Goal: Information Seeking & Learning: Learn about a topic

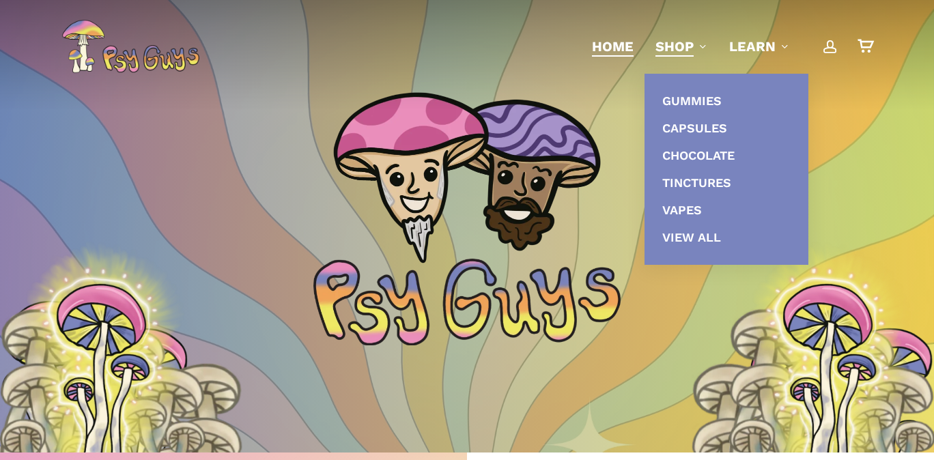
click at [670, 50] on span "Shop" at bounding box center [674, 46] width 38 height 16
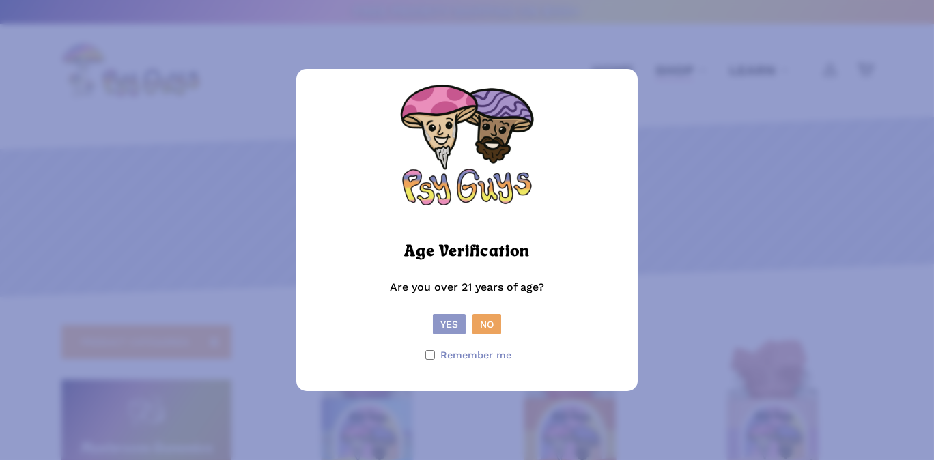
click at [447, 326] on button "Yes" at bounding box center [449, 324] width 33 height 20
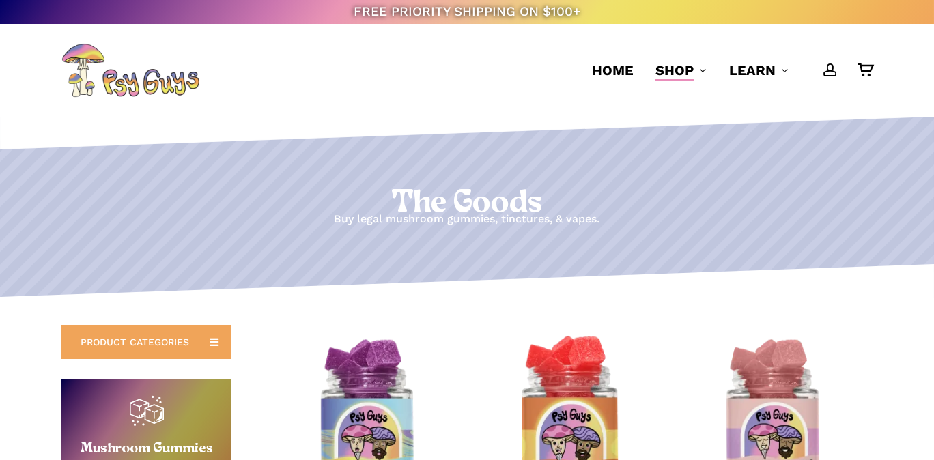
scroll to position [300, 0]
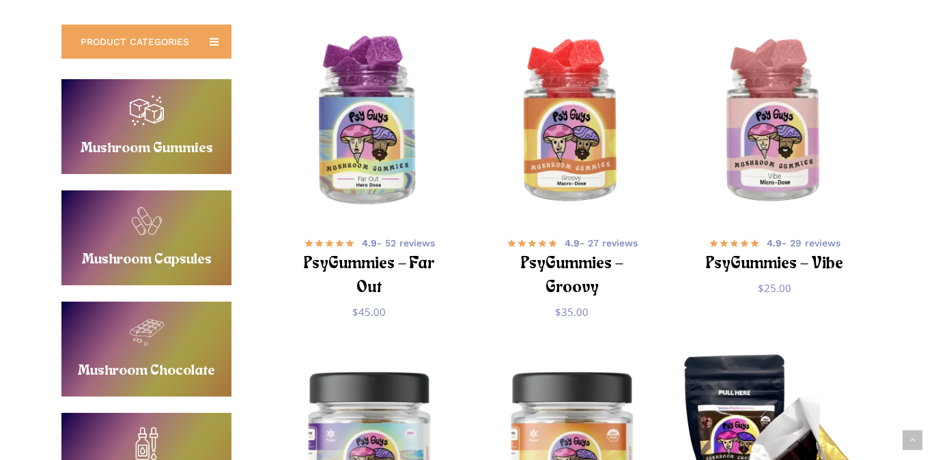
click at [361, 165] on img "PsyGummies - Far Out" at bounding box center [369, 122] width 198 height 198
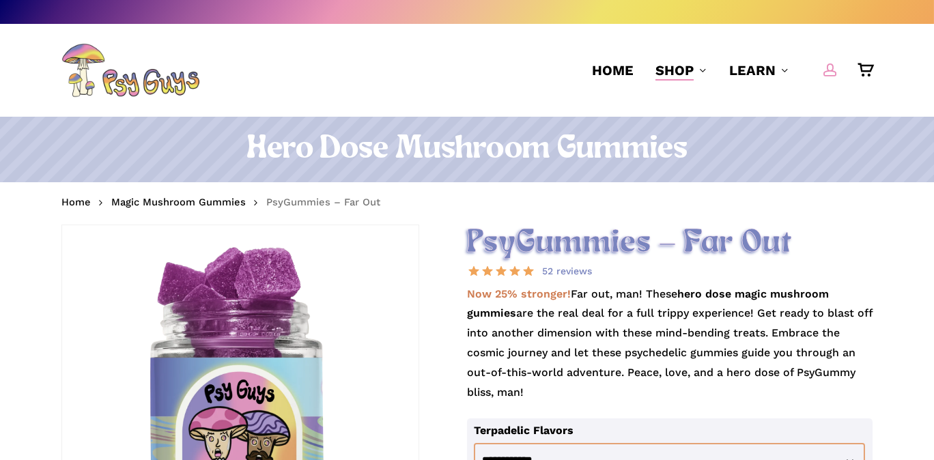
click at [828, 71] on span "Main Menu" at bounding box center [830, 70] width 14 height 14
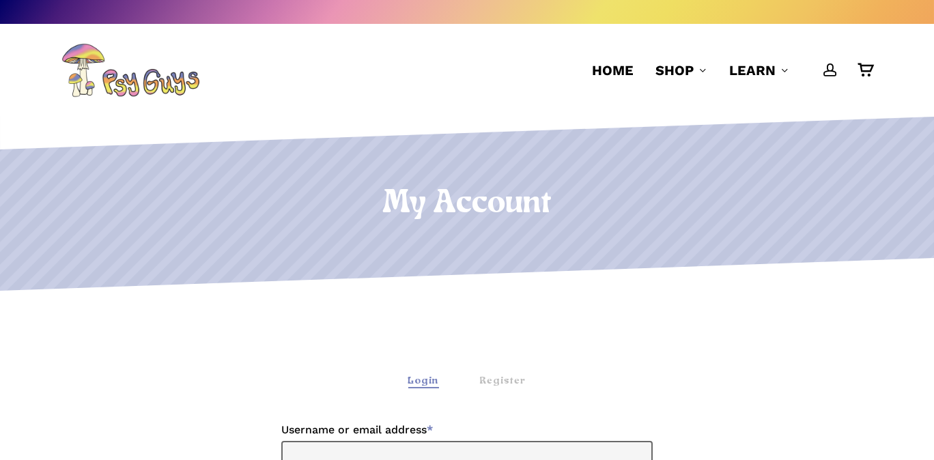
click at [426, 384] on div "Login" at bounding box center [423, 381] width 31 height 14
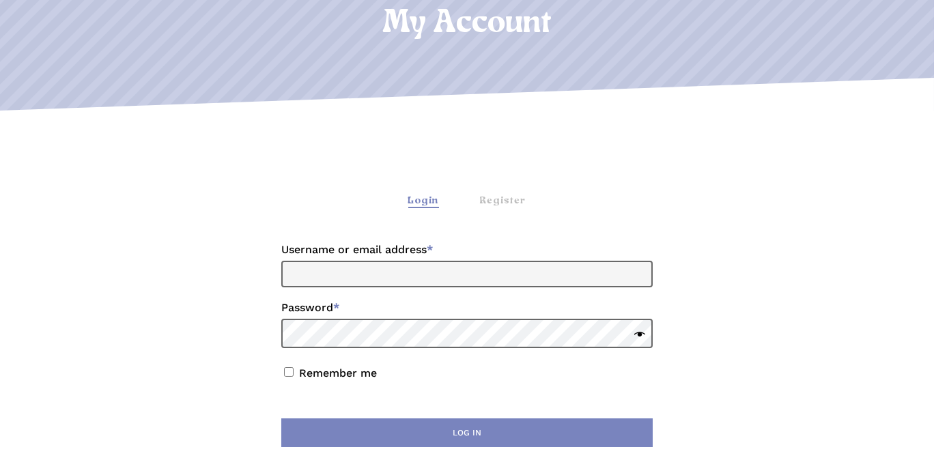
scroll to position [300, 0]
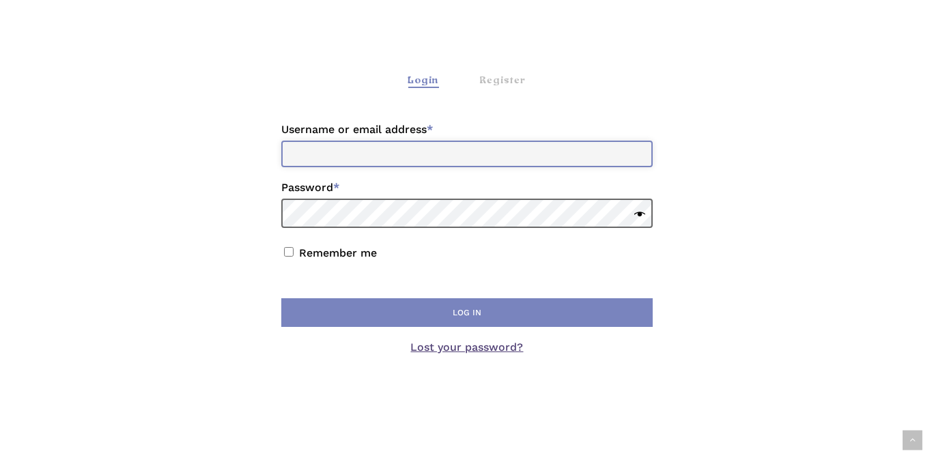
click at [307, 152] on input "Username or email address * Required" at bounding box center [466, 154] width 371 height 27
type input "**********"
click at [467, 349] on link "Lost your password?" at bounding box center [467, 347] width 113 height 13
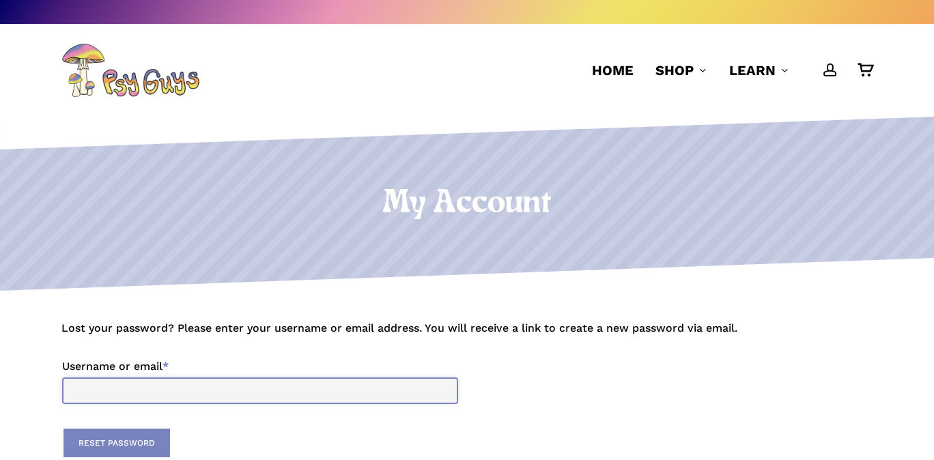
click at [225, 401] on input "Username or email * Required" at bounding box center [260, 391] width 396 height 27
type input "**********"
click at [63, 429] on button "Reset password" at bounding box center [116, 443] width 107 height 29
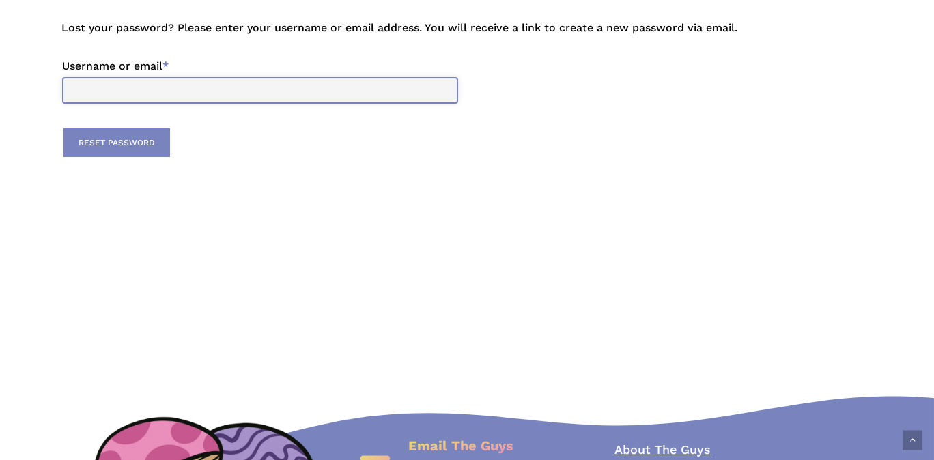
click at [266, 95] on input "Username or email * Required" at bounding box center [260, 90] width 396 height 27
type input "**********"
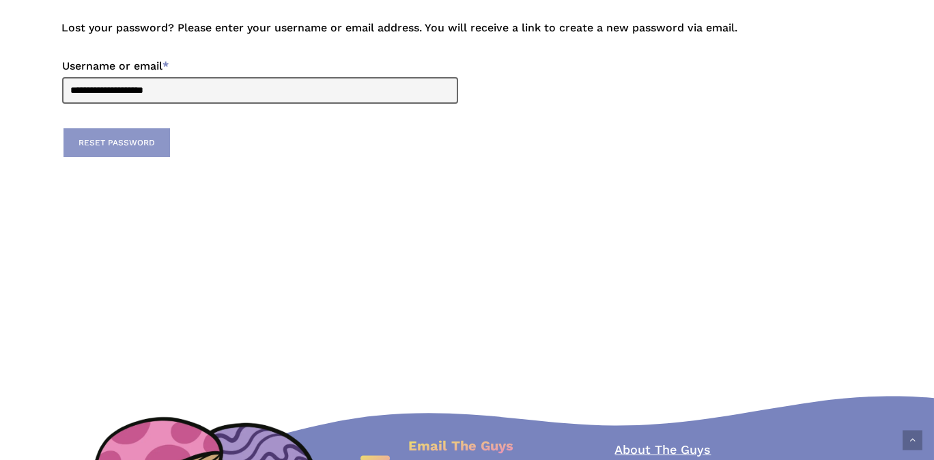
click at [124, 145] on button "Reset password" at bounding box center [116, 142] width 107 height 29
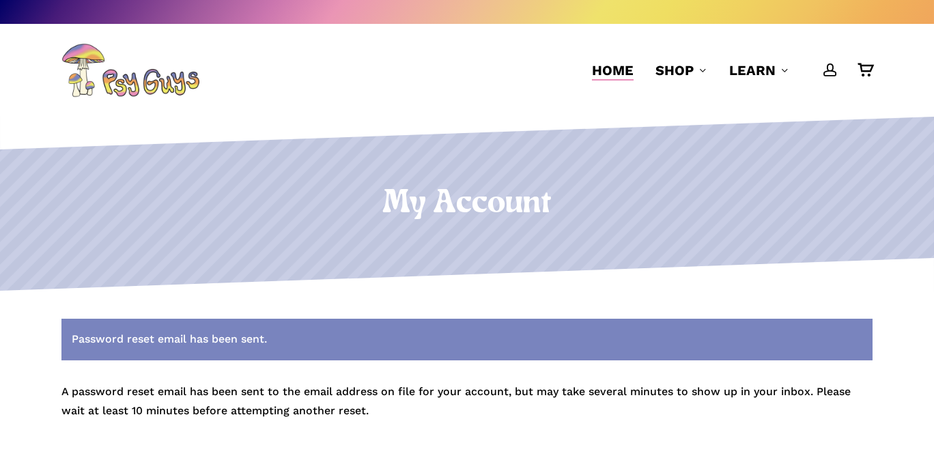
click at [626, 72] on span "Home" at bounding box center [613, 70] width 42 height 16
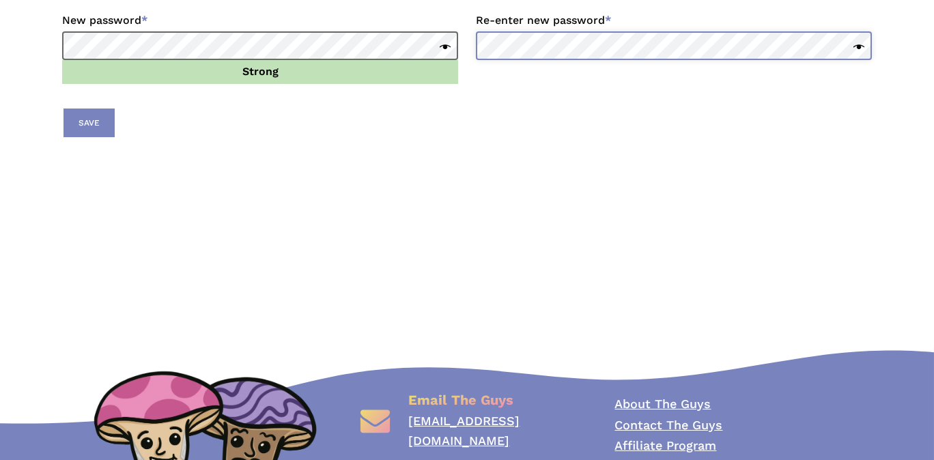
scroll to position [236, 0]
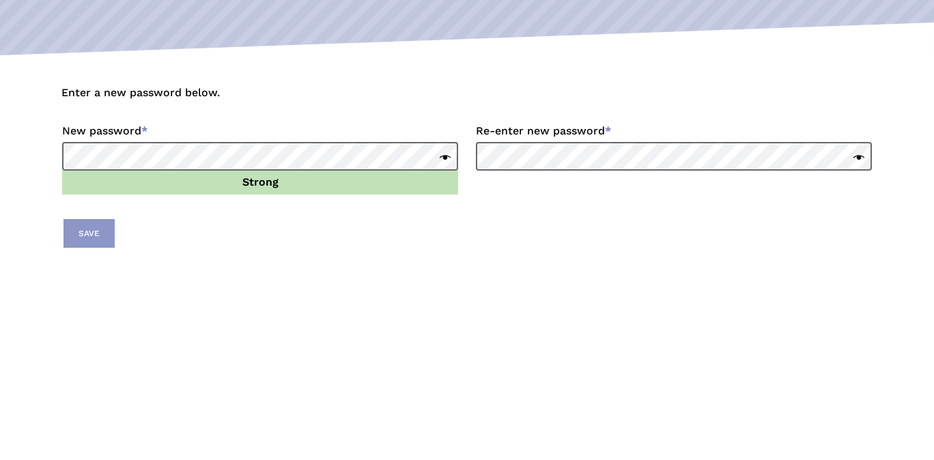
click at [79, 224] on button "Save" at bounding box center [88, 233] width 51 height 29
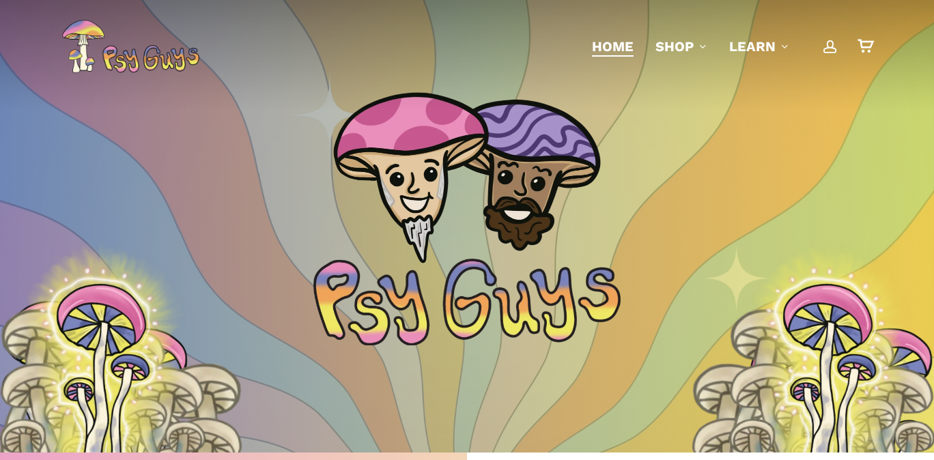
click at [599, 48] on span "Home" at bounding box center [613, 46] width 42 height 16
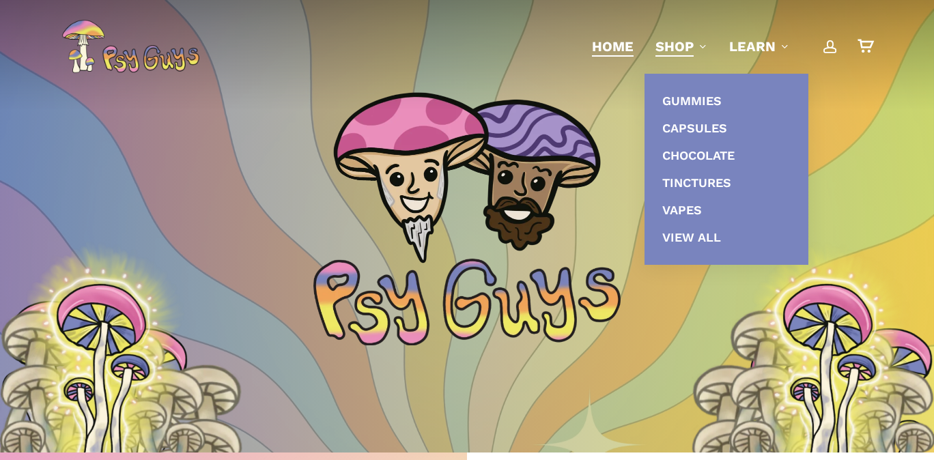
click at [675, 47] on span "Shop" at bounding box center [674, 46] width 38 height 16
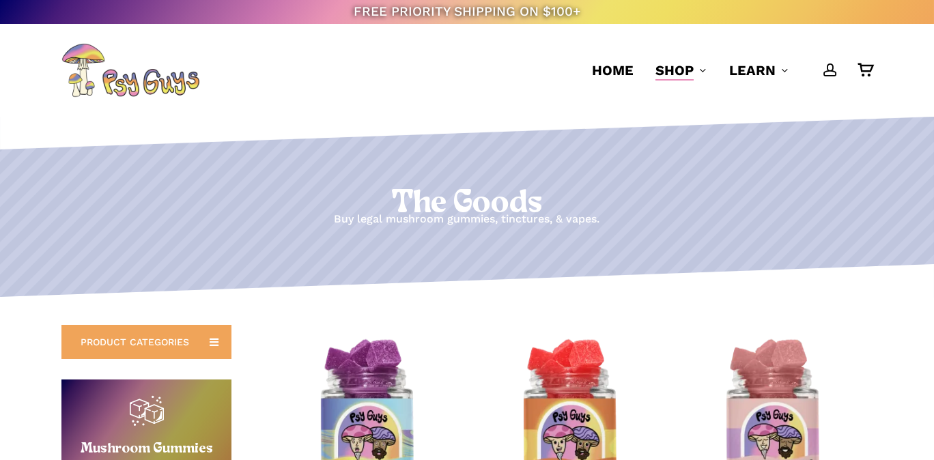
scroll to position [300, 0]
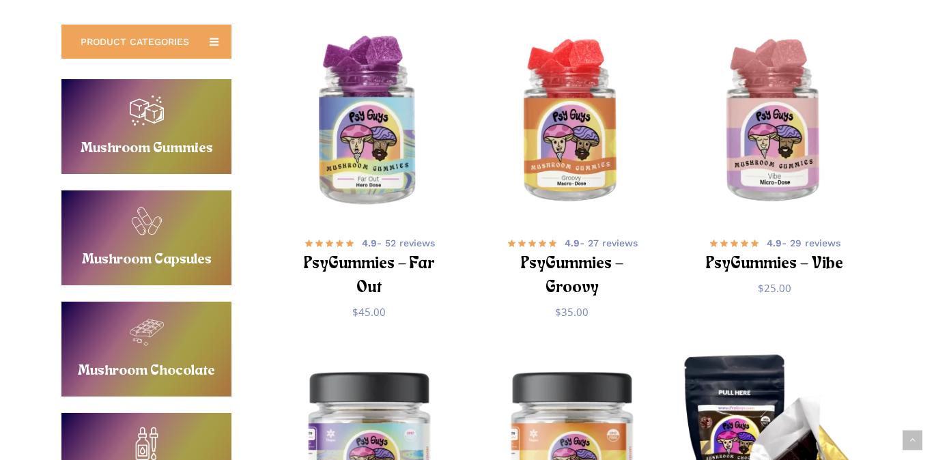
click at [391, 152] on img "PsyGummies - Far Out" at bounding box center [369, 122] width 198 height 198
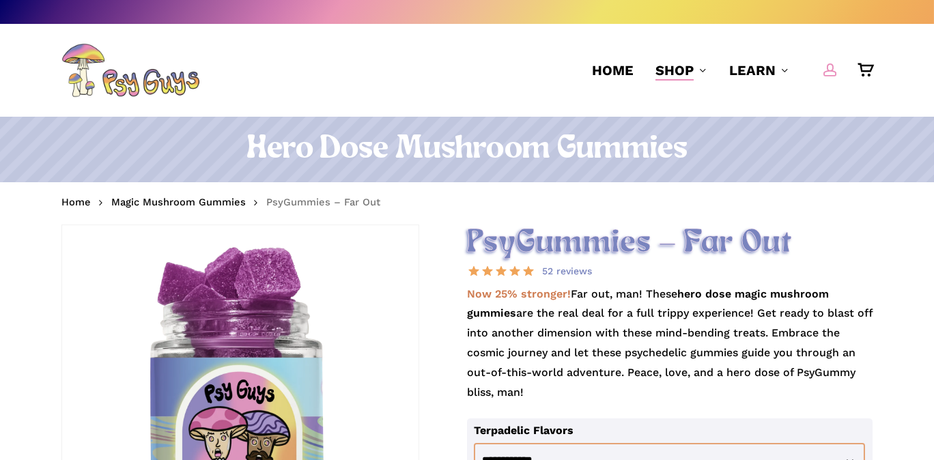
click at [834, 71] on span "Main Menu" at bounding box center [830, 70] width 14 height 14
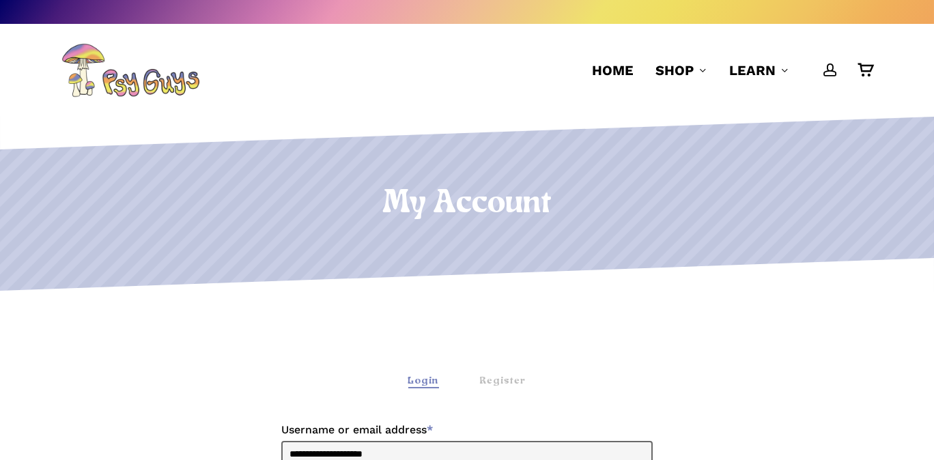
click at [423, 382] on div "Login" at bounding box center [423, 381] width 31 height 14
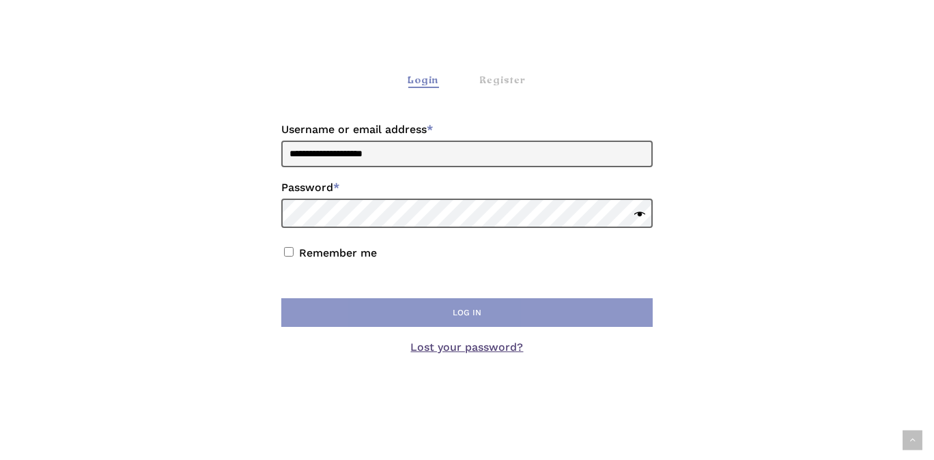
click at [457, 314] on button "Log in" at bounding box center [466, 312] width 371 height 29
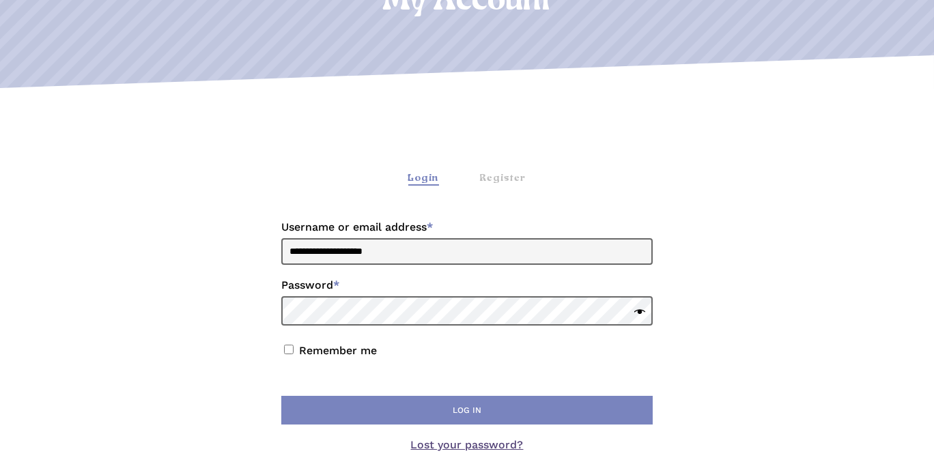
scroll to position [300, 0]
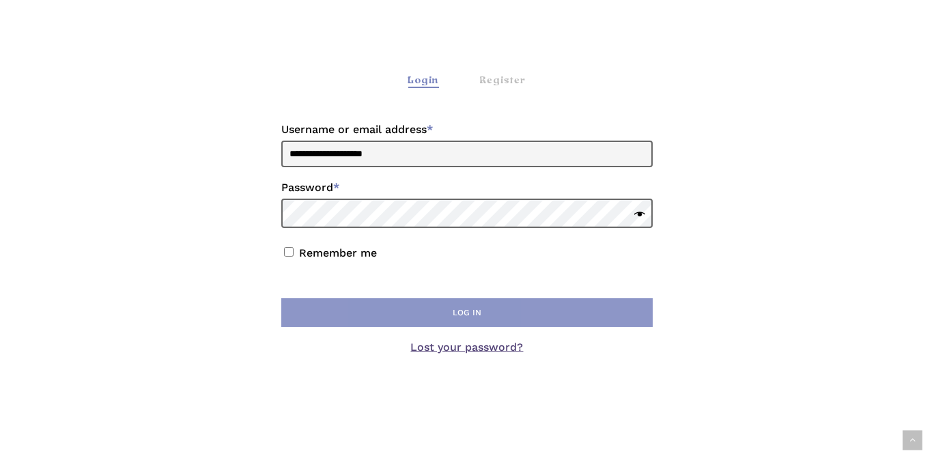
click at [462, 319] on button "Log in" at bounding box center [466, 312] width 371 height 29
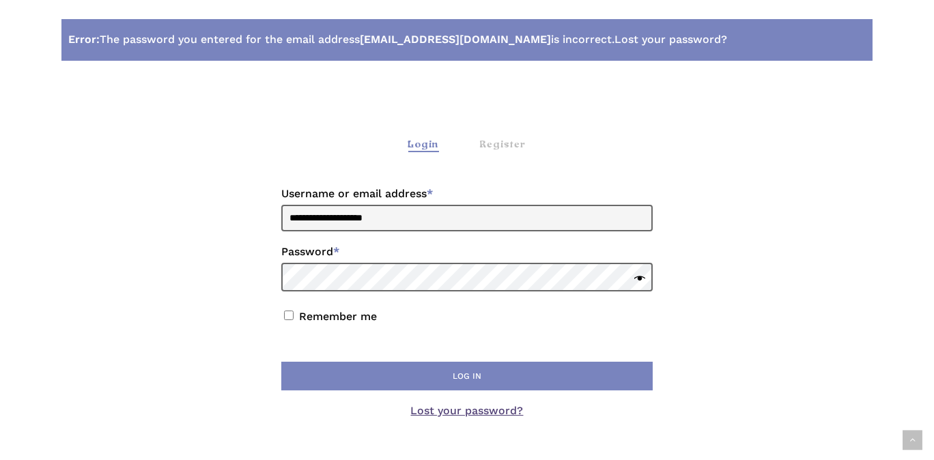
scroll to position [300, 0]
click at [642, 277] on span at bounding box center [636, 280] width 18 height 20
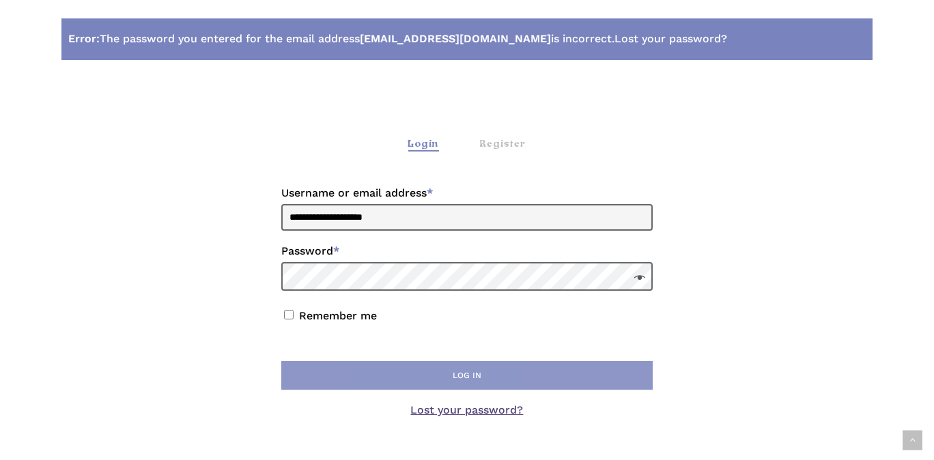
click at [463, 378] on button "Log in" at bounding box center [466, 375] width 371 height 29
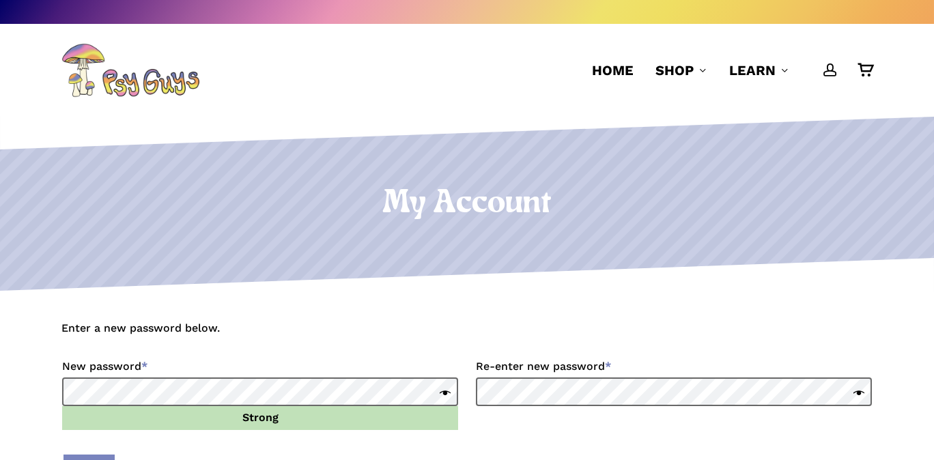
click at [442, 391] on span at bounding box center [442, 395] width 18 height 20
click at [858, 393] on span at bounding box center [856, 395] width 18 height 20
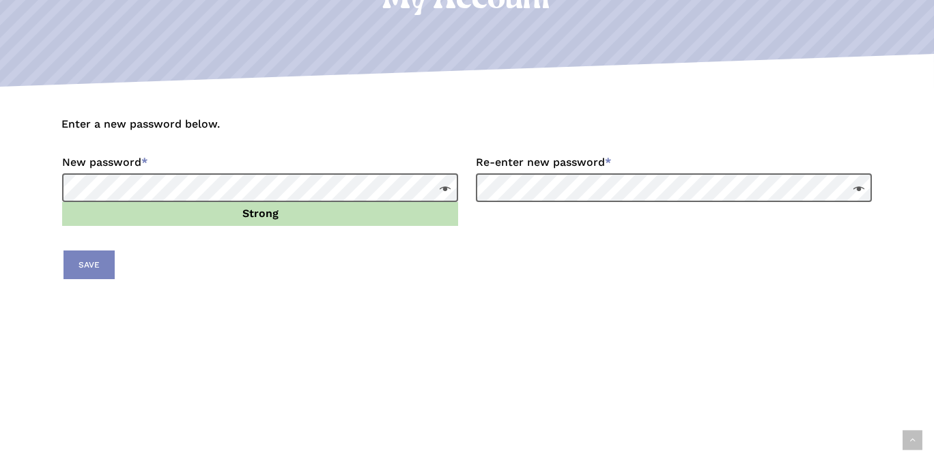
scroll to position [300, 0]
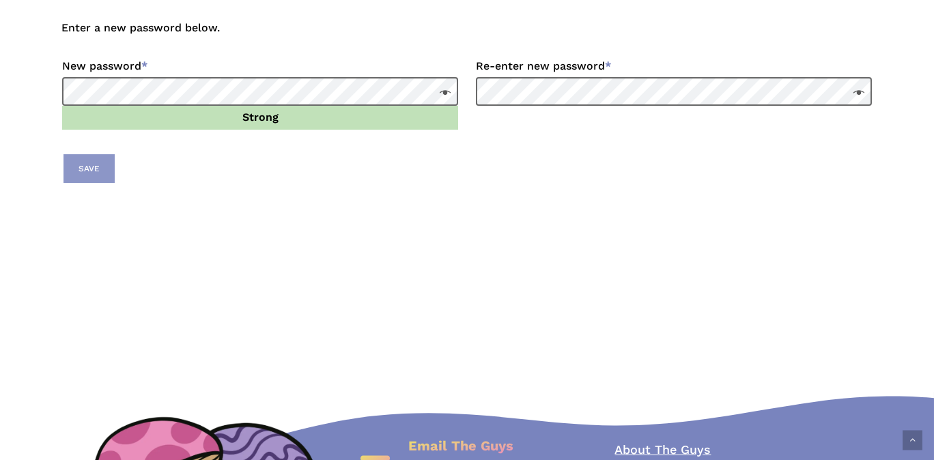
click at [91, 169] on button "Save" at bounding box center [88, 168] width 51 height 29
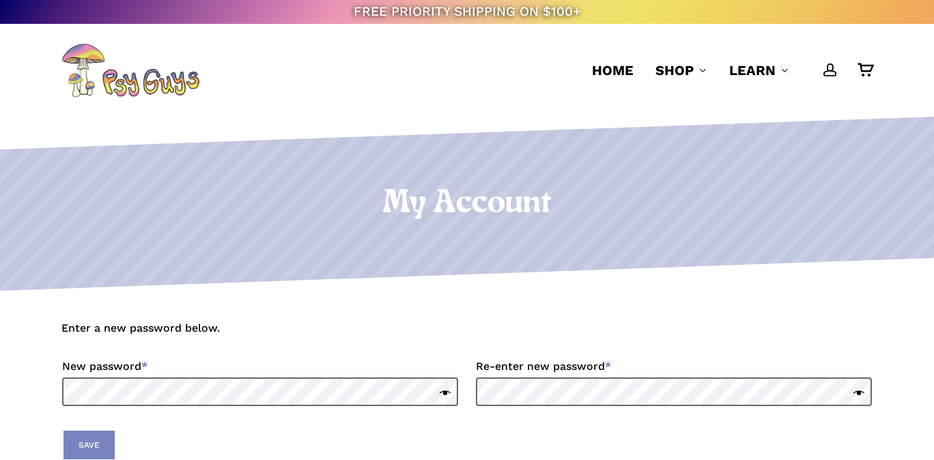
click at [821, 68] on nav "Home Shop Gummies Capsules Chocolate Tinctures Vapes View All Learn Cubensis Ex…" at bounding box center [727, 70] width 292 height 93
click at [825, 70] on span "Main Menu" at bounding box center [830, 70] width 14 height 14
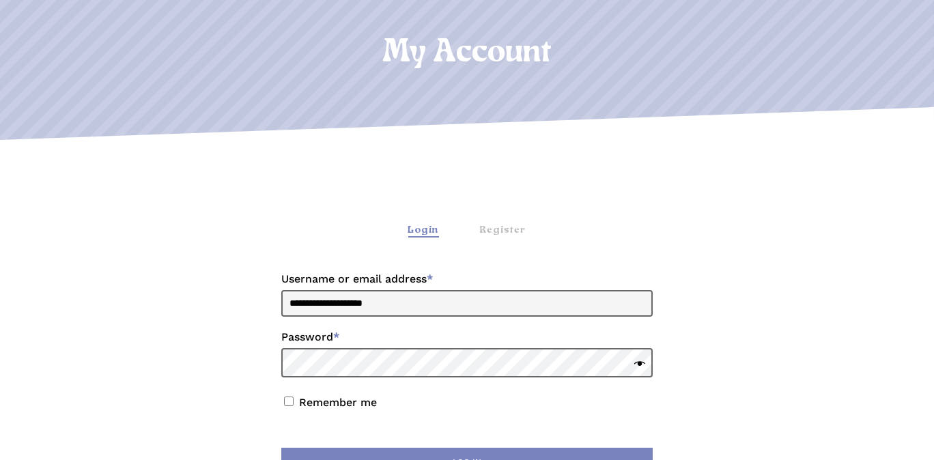
scroll to position [300, 0]
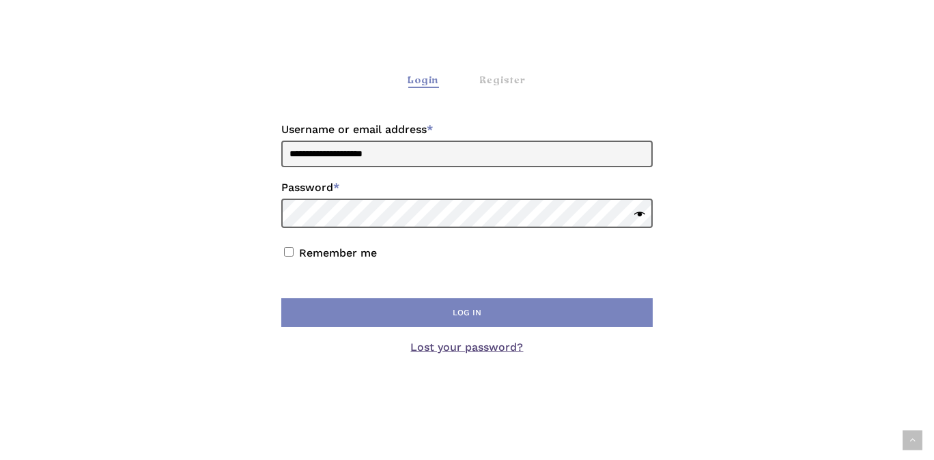
click at [639, 219] on span at bounding box center [636, 216] width 18 height 20
click at [639, 214] on span at bounding box center [636, 216] width 18 height 20
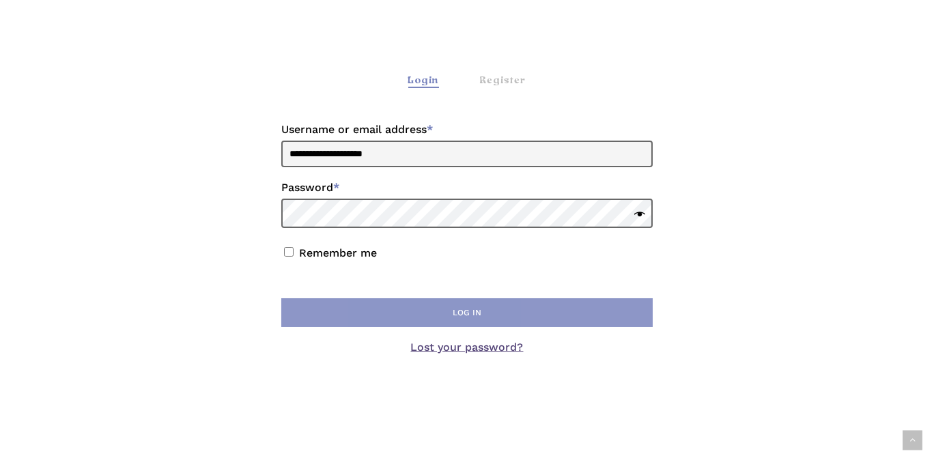
click at [483, 320] on button "Log in" at bounding box center [466, 312] width 371 height 29
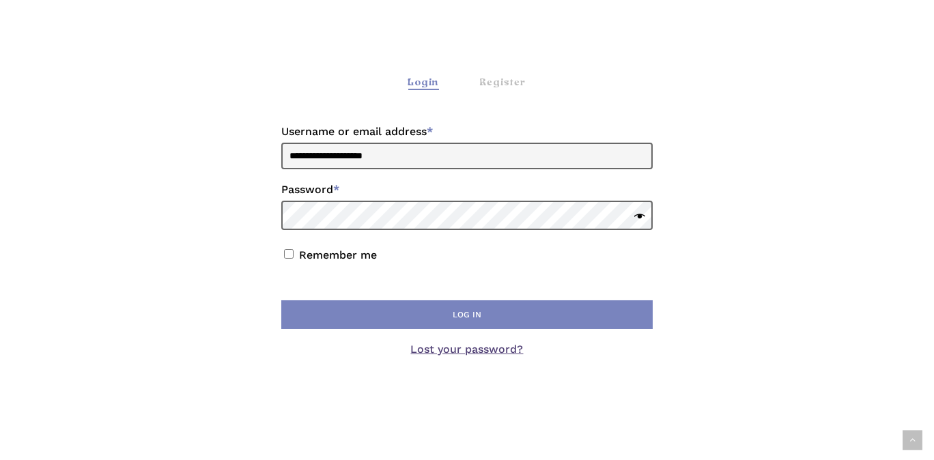
scroll to position [300, 0]
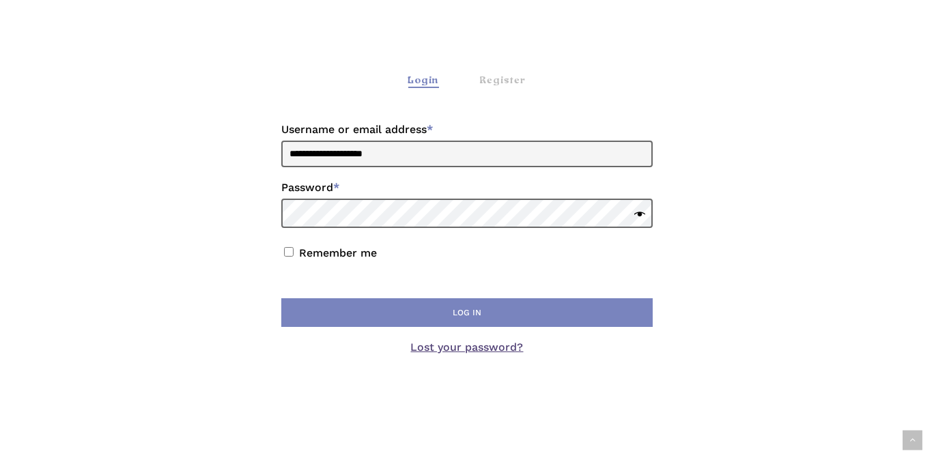
click at [638, 217] on span at bounding box center [636, 216] width 18 height 20
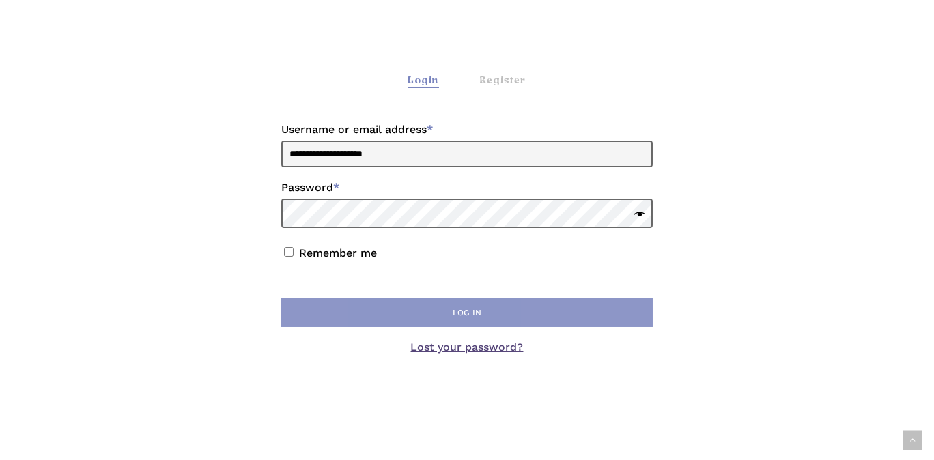
click at [482, 316] on button "Log in" at bounding box center [466, 312] width 371 height 29
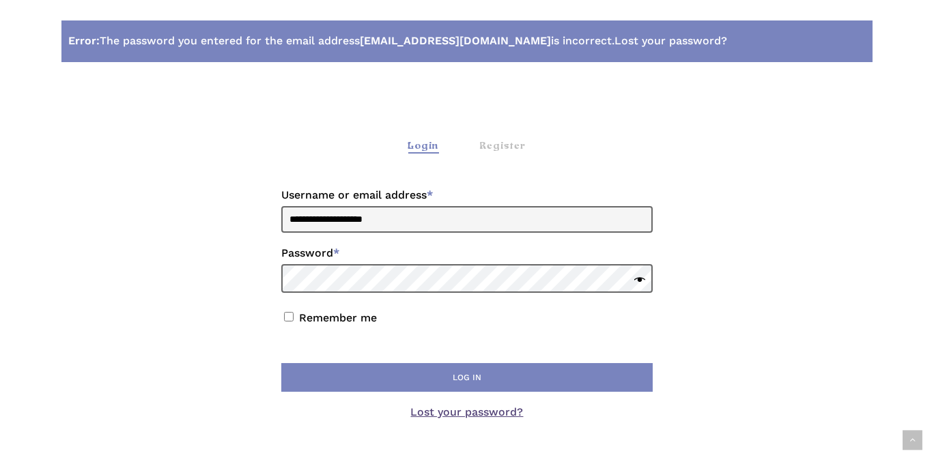
scroll to position [300, 0]
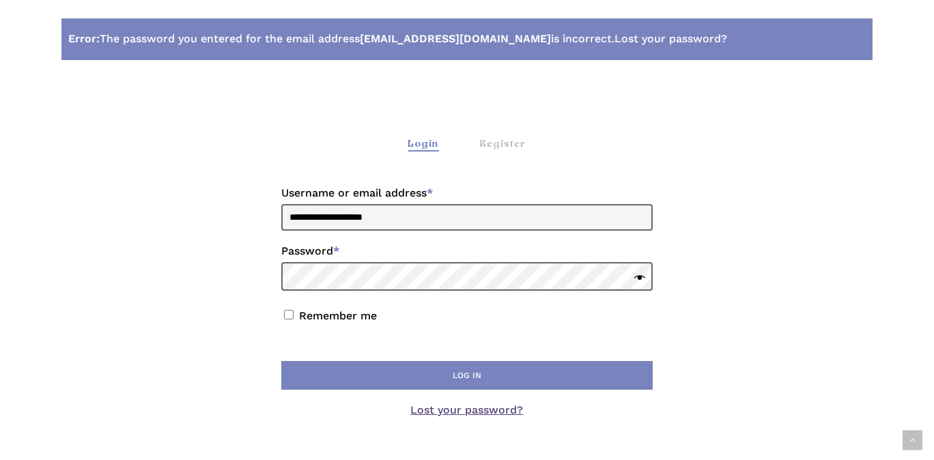
click at [639, 281] on span at bounding box center [636, 280] width 18 height 20
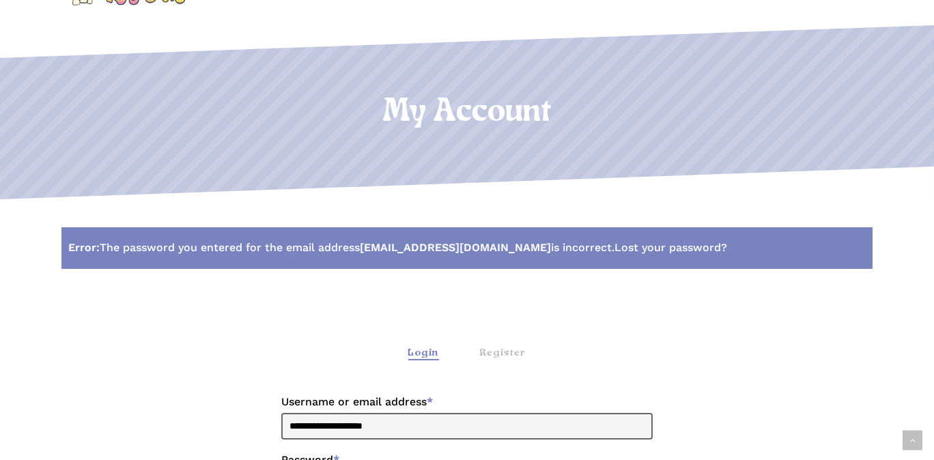
scroll to position [0, 0]
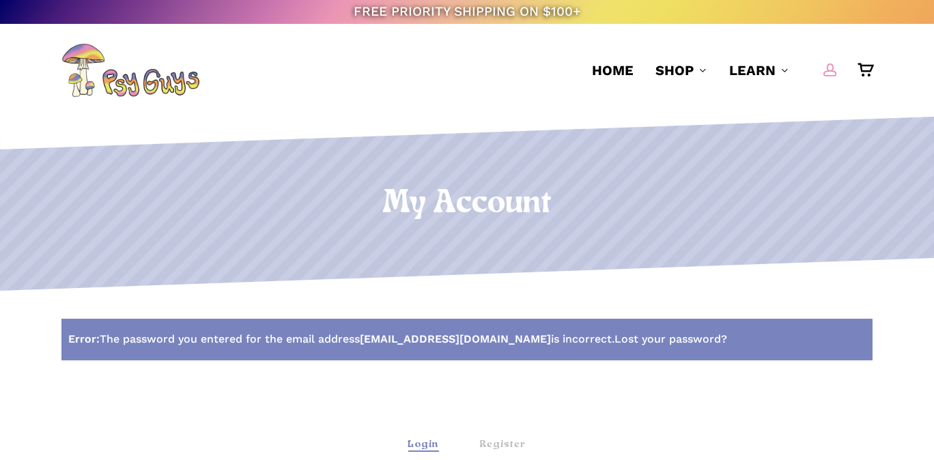
click at [826, 65] on span "Main Menu" at bounding box center [830, 70] width 14 height 14
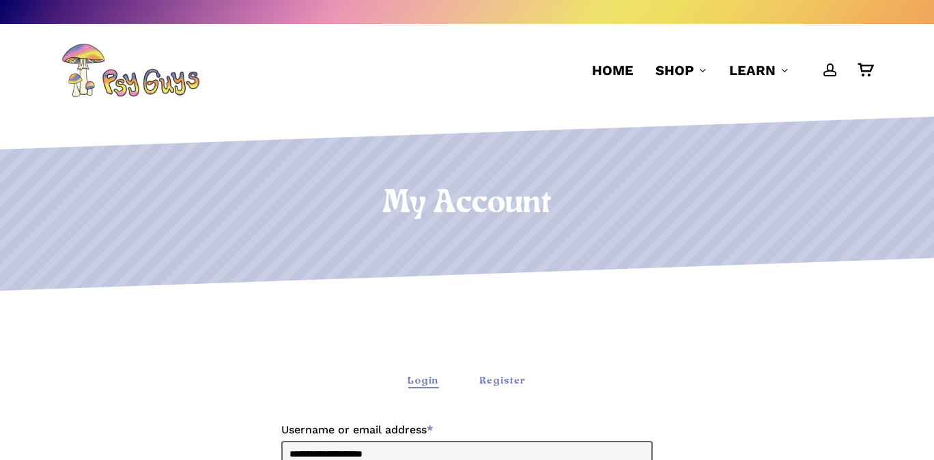
click at [495, 382] on div "Register" at bounding box center [503, 381] width 46 height 14
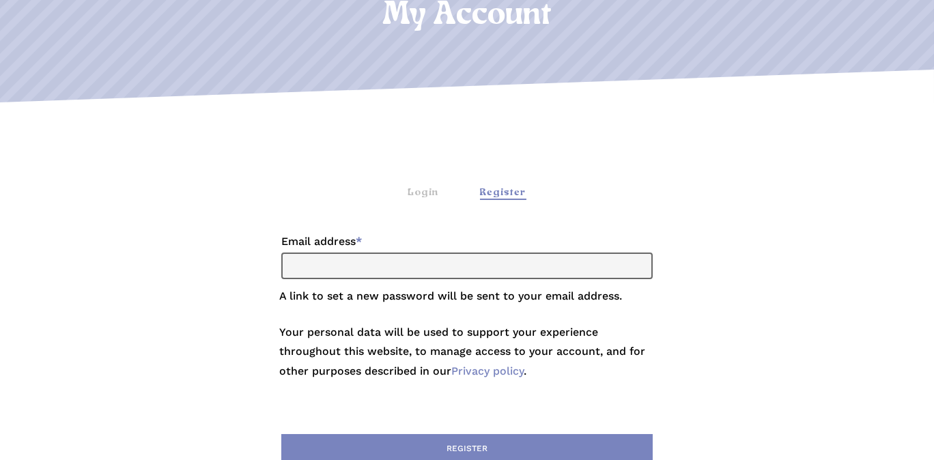
scroll to position [300, 0]
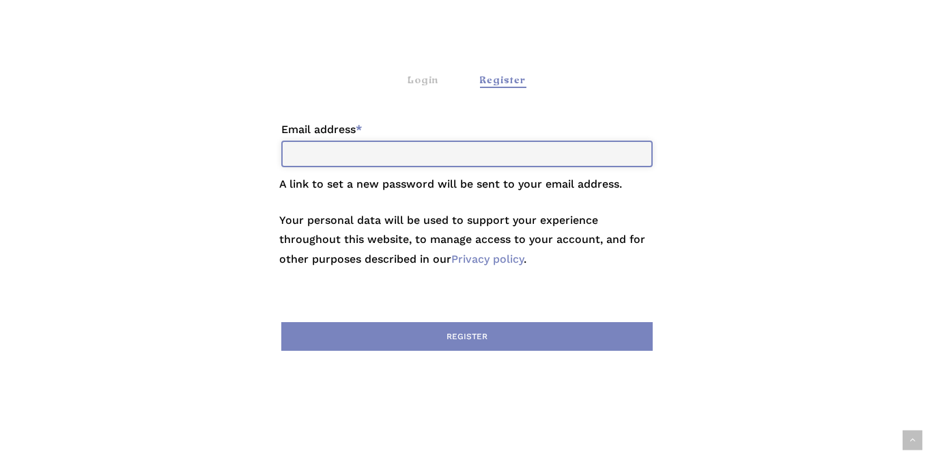
click at [333, 153] on input "Email address * Required" at bounding box center [466, 154] width 371 height 27
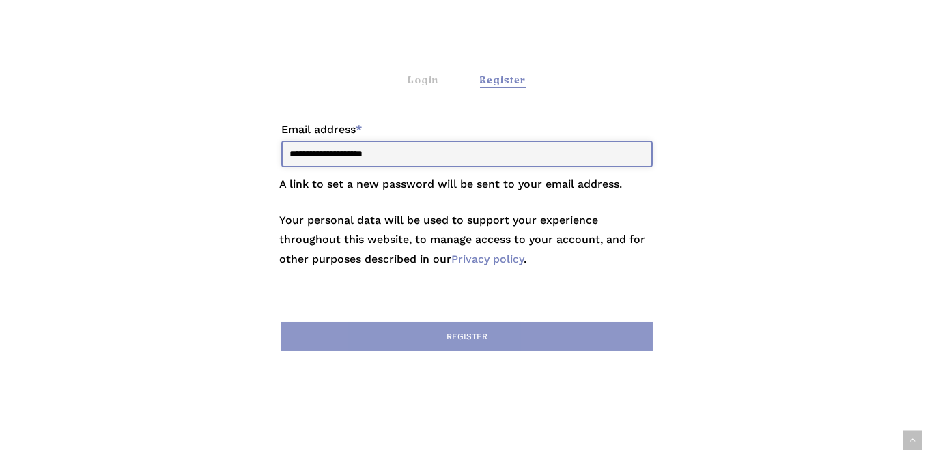
type input "**********"
click at [479, 337] on button "Register" at bounding box center [466, 336] width 371 height 29
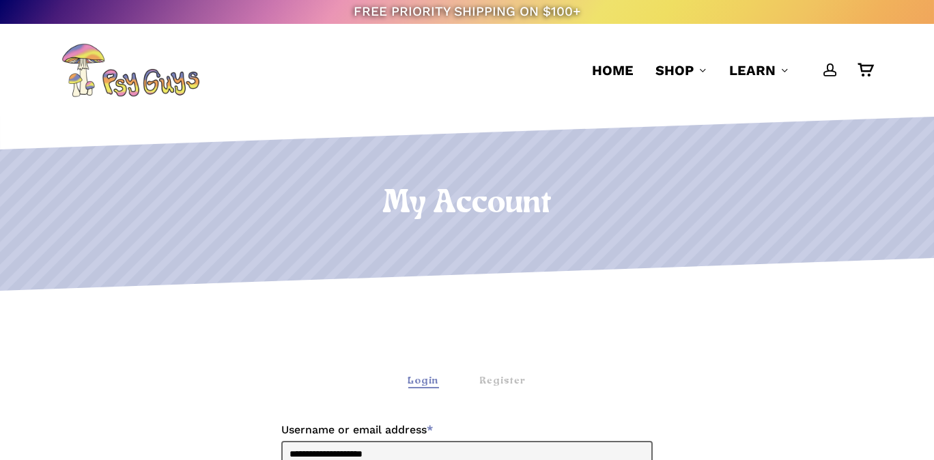
scroll to position [300, 0]
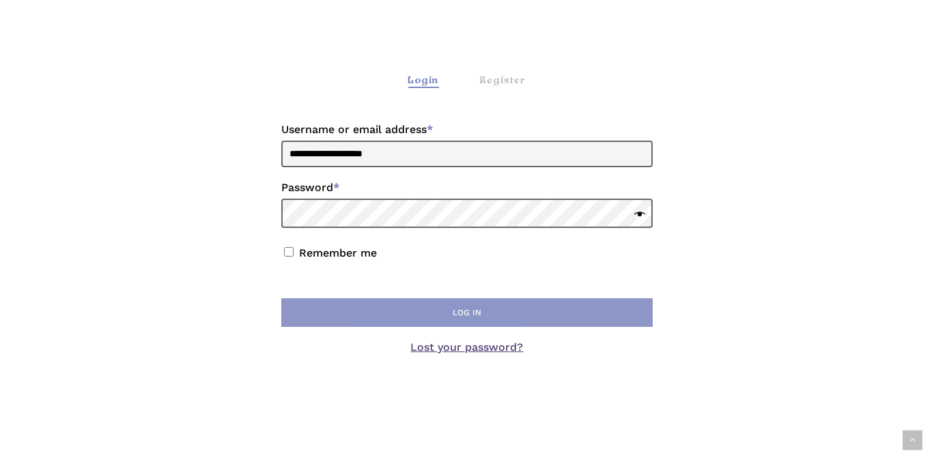
click at [457, 314] on button "Log in" at bounding box center [466, 312] width 371 height 29
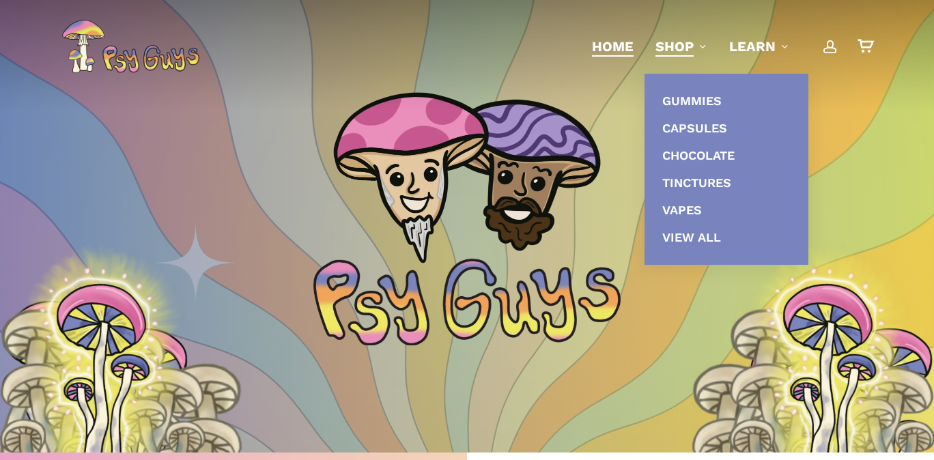
click at [672, 50] on span "Shop" at bounding box center [674, 46] width 38 height 16
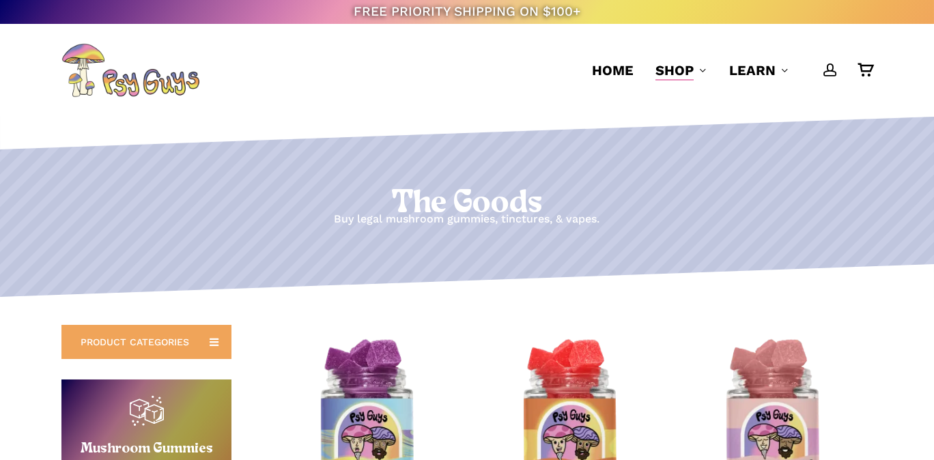
scroll to position [300, 0]
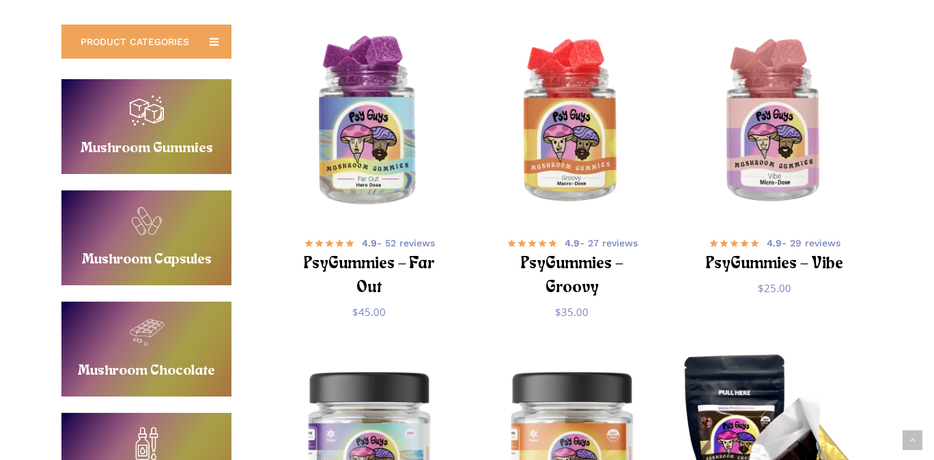
click at [373, 161] on img "PsyGummies - Far Out" at bounding box center [369, 122] width 198 height 198
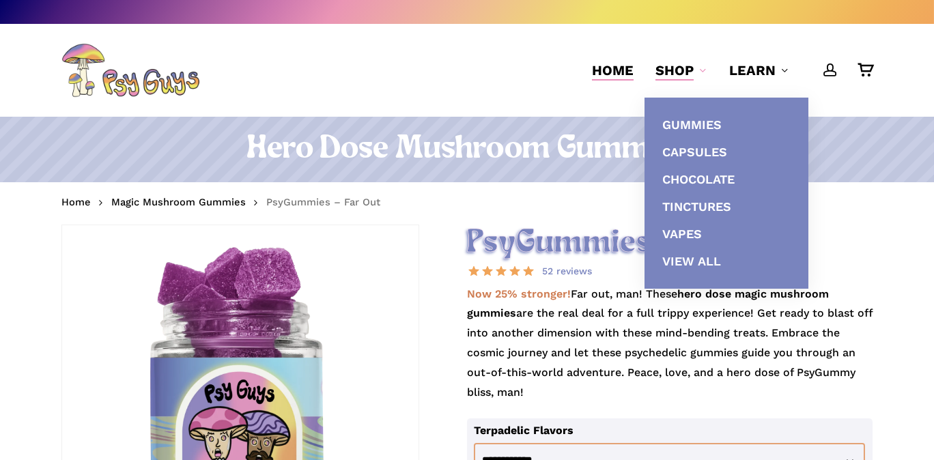
click at [596, 66] on span "Home" at bounding box center [613, 70] width 42 height 16
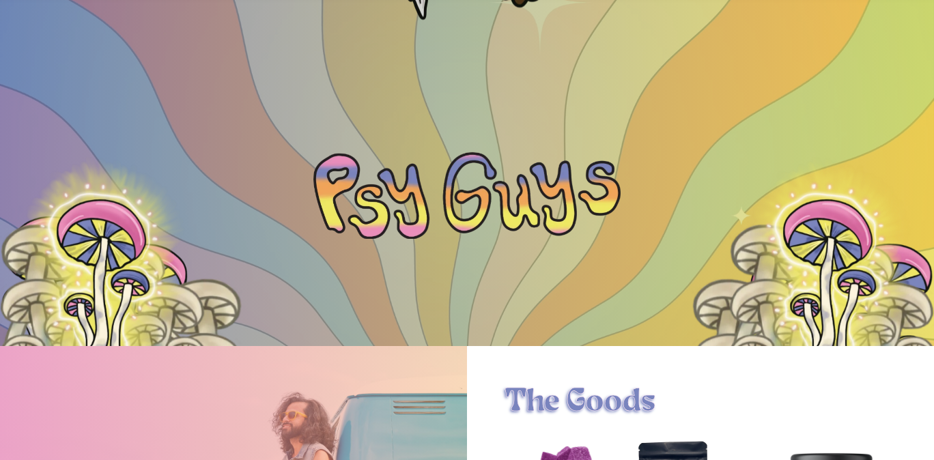
scroll to position [2, 0]
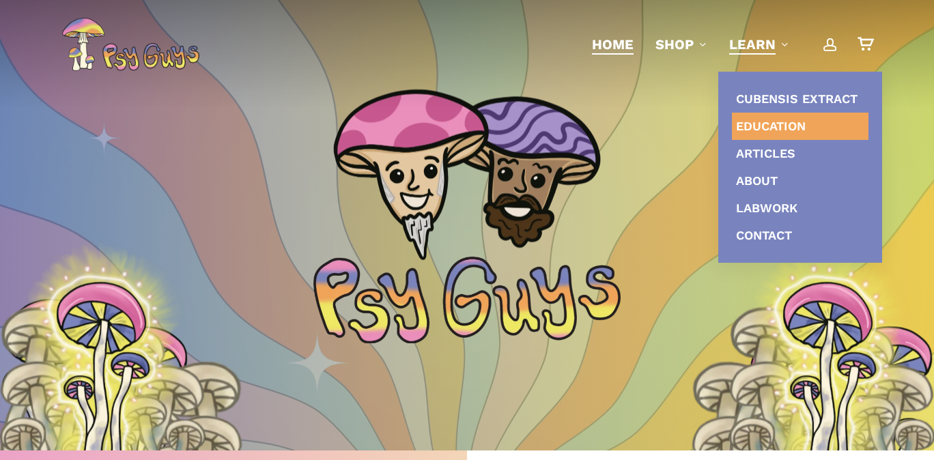
click at [768, 130] on span "Education" at bounding box center [771, 126] width 70 height 14
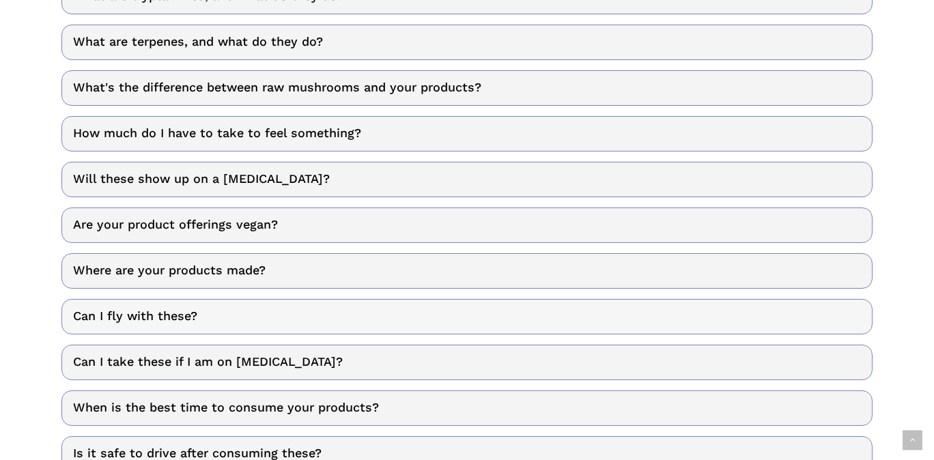
scroll to position [428, 0]
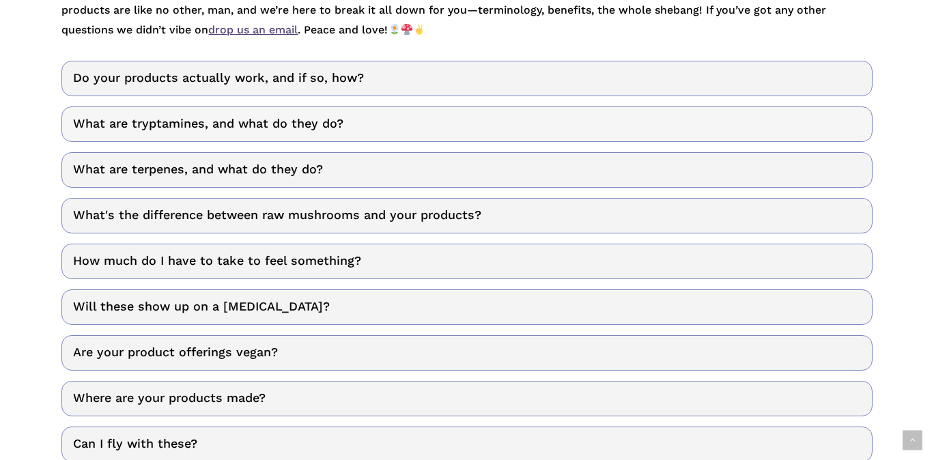
click at [739, 128] on link "What are tryptamines, and what do they do?" at bounding box center [466, 125] width 811 height 36
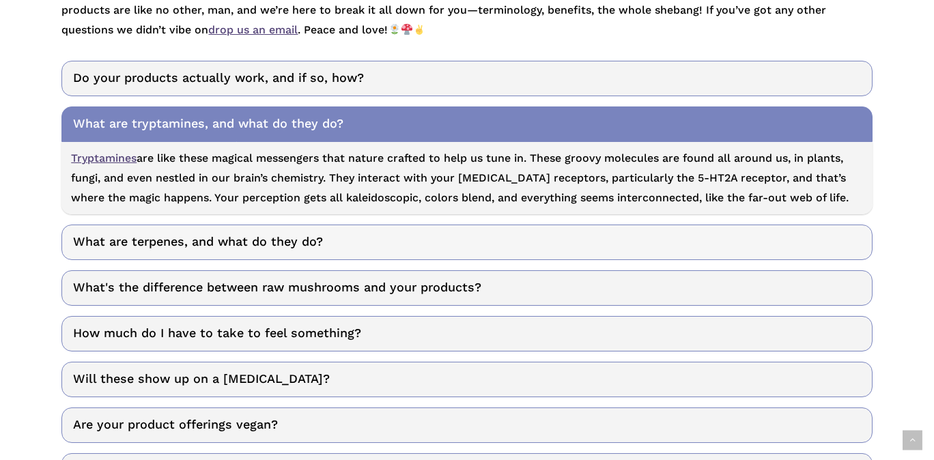
click at [653, 227] on link "What are terpenes, and what do they do?" at bounding box center [466, 243] width 811 height 36
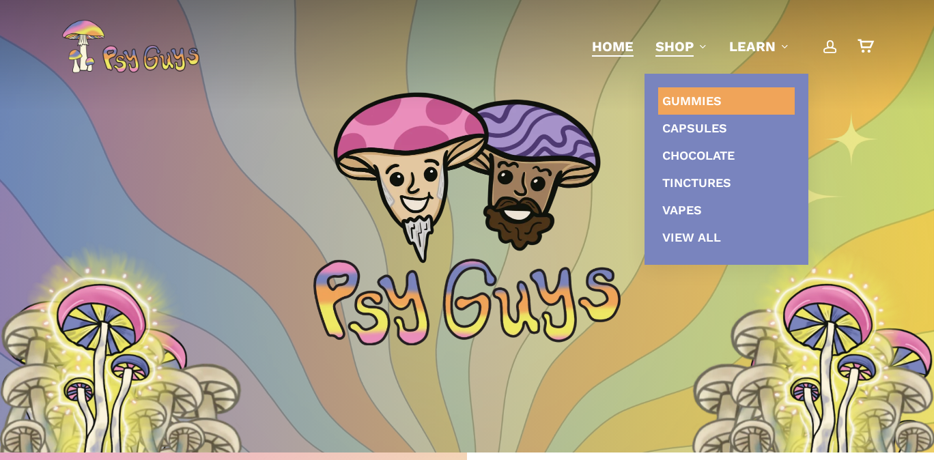
click at [690, 101] on span "Gummies" at bounding box center [691, 101] width 59 height 14
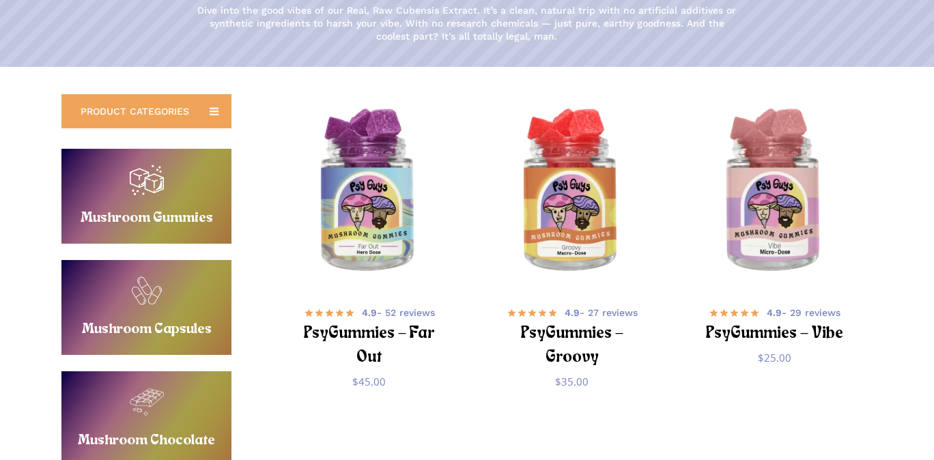
scroll to position [300, 0]
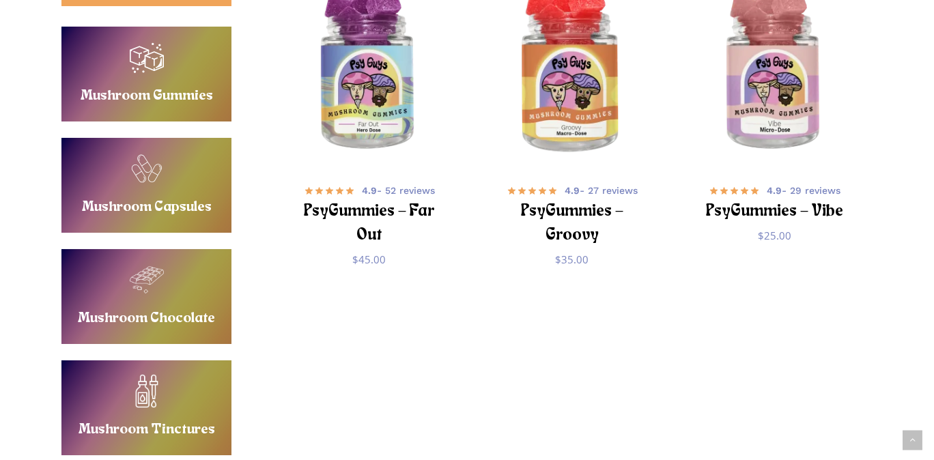
click at [583, 122] on img "PsyGummies - Groovy" at bounding box center [571, 70] width 198 height 198
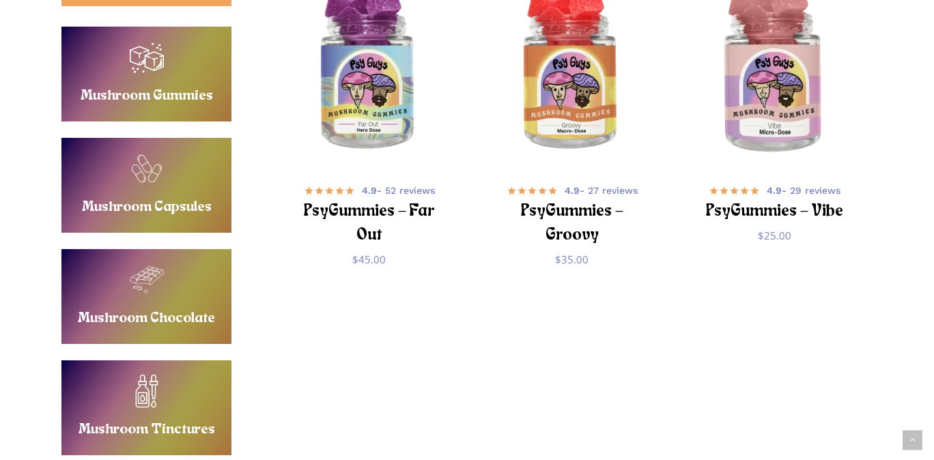
click at [776, 125] on img "PsyGummies - Vibe" at bounding box center [774, 70] width 198 height 198
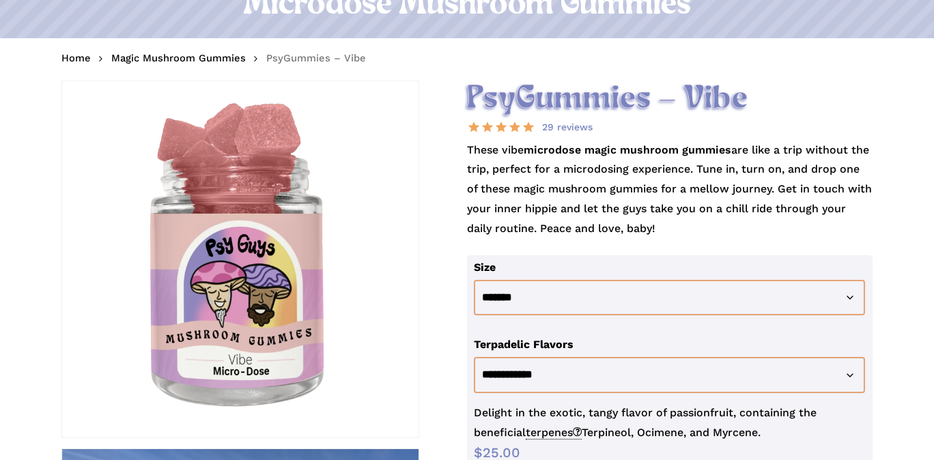
scroll to position [300, 0]
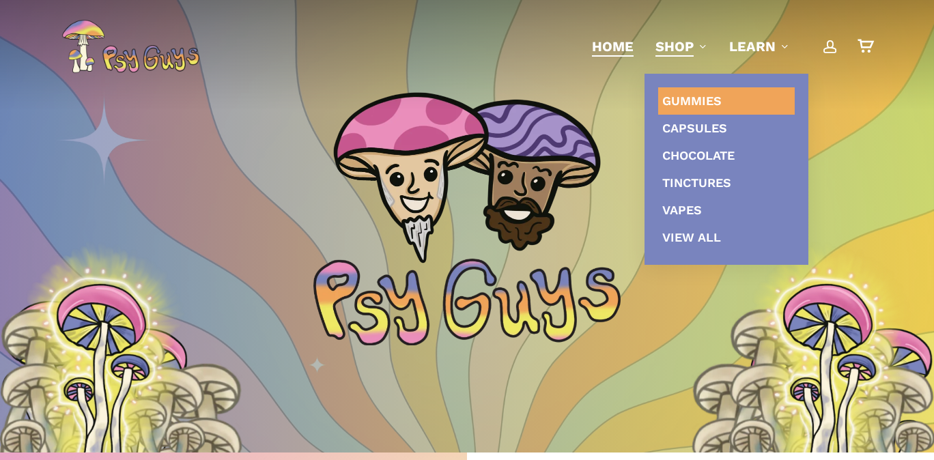
click at [685, 108] on span "Gummies" at bounding box center [691, 101] width 59 height 14
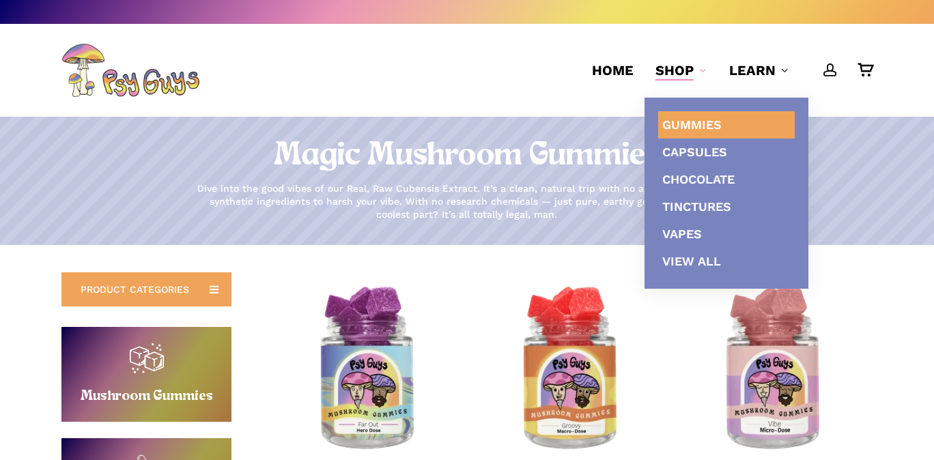
scroll to position [300, 0]
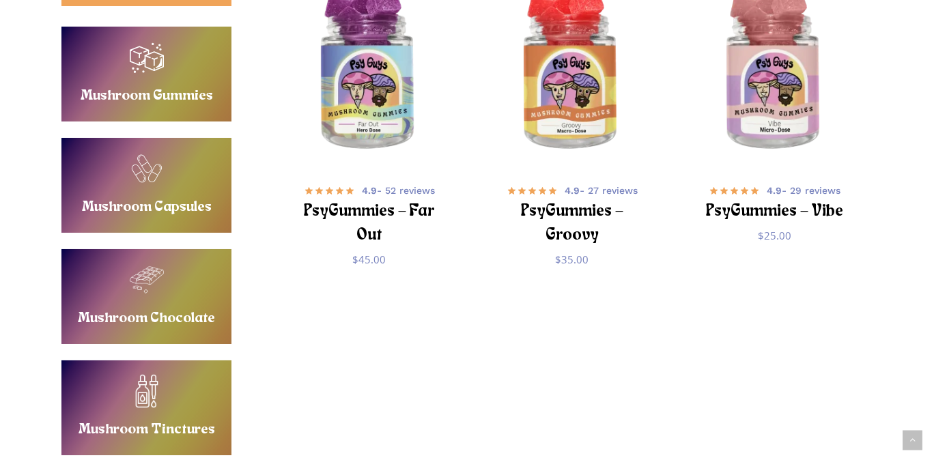
click at [160, 82] on link "Buy Mushroom Gummies" at bounding box center [146, 74] width 170 height 95
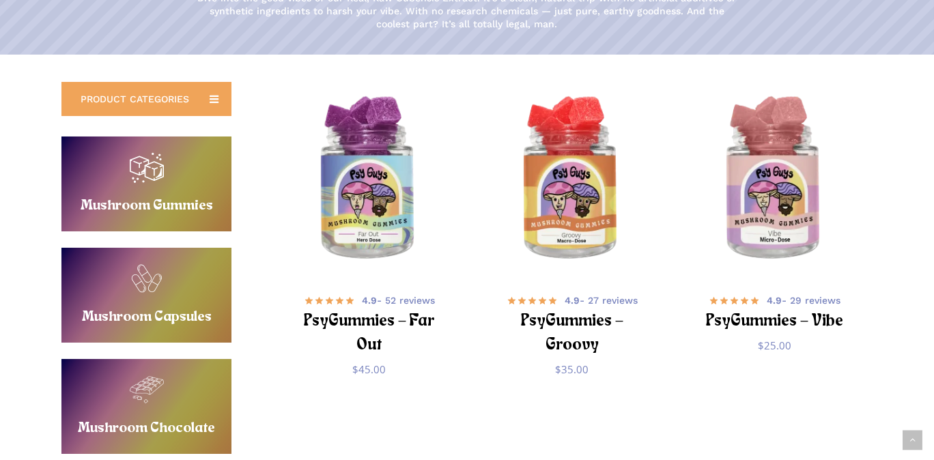
scroll to position [300, 0]
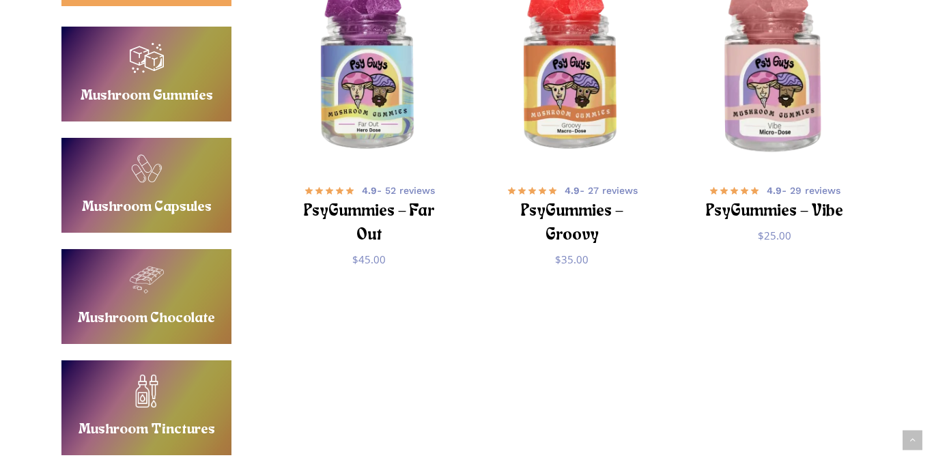
click at [776, 126] on img "PsyGummies - Vibe" at bounding box center [774, 70] width 198 height 198
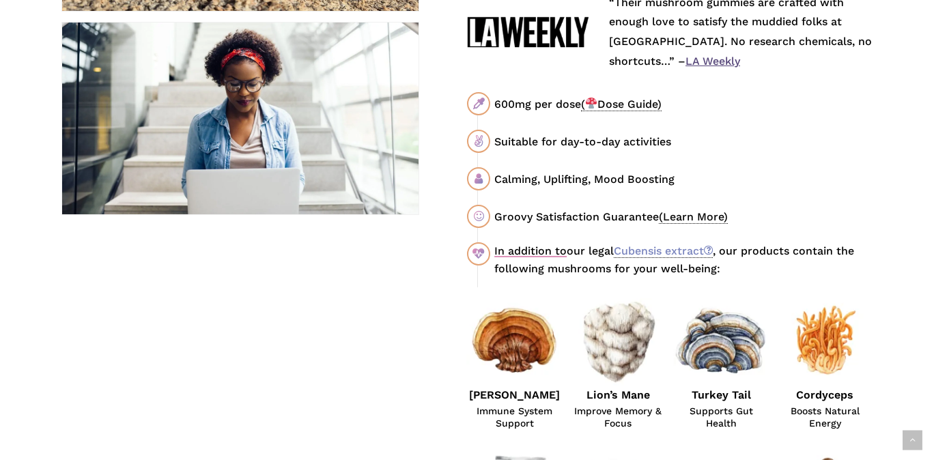
scroll to position [779, 0]
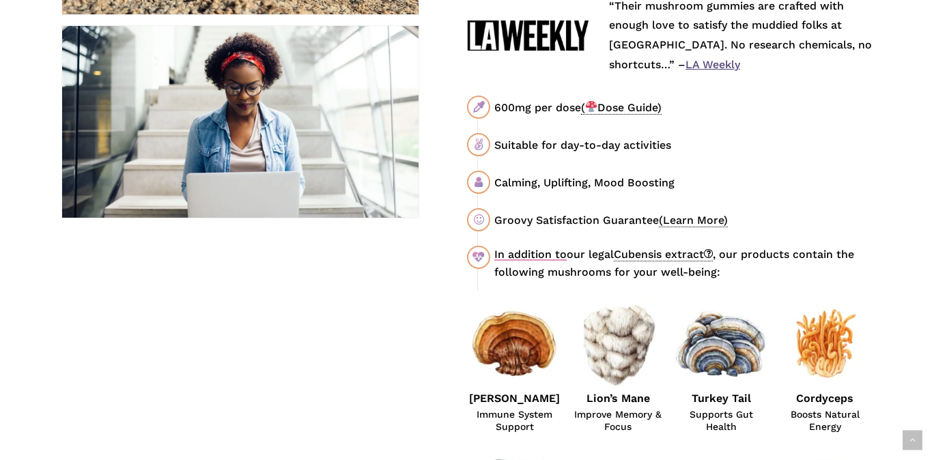
click at [647, 256] on link "Cubensis extract" at bounding box center [663, 255] width 99 height 14
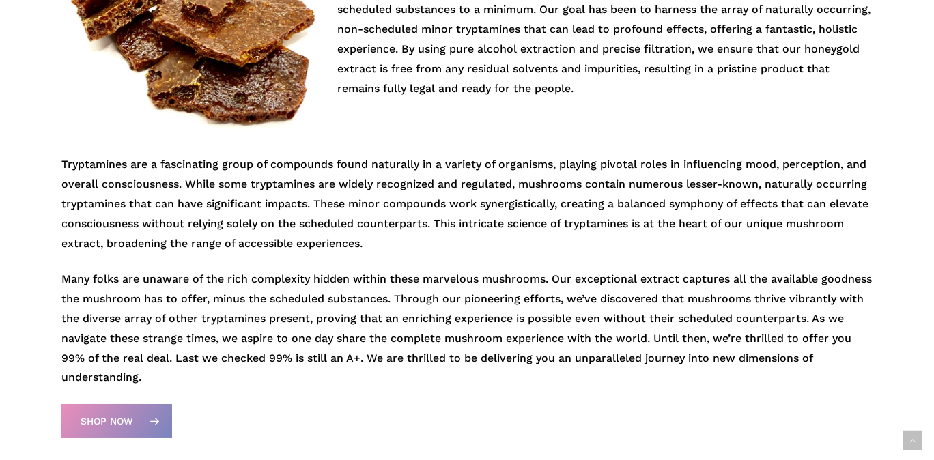
scroll to position [300, 0]
